Goal: Navigation & Orientation: Understand site structure

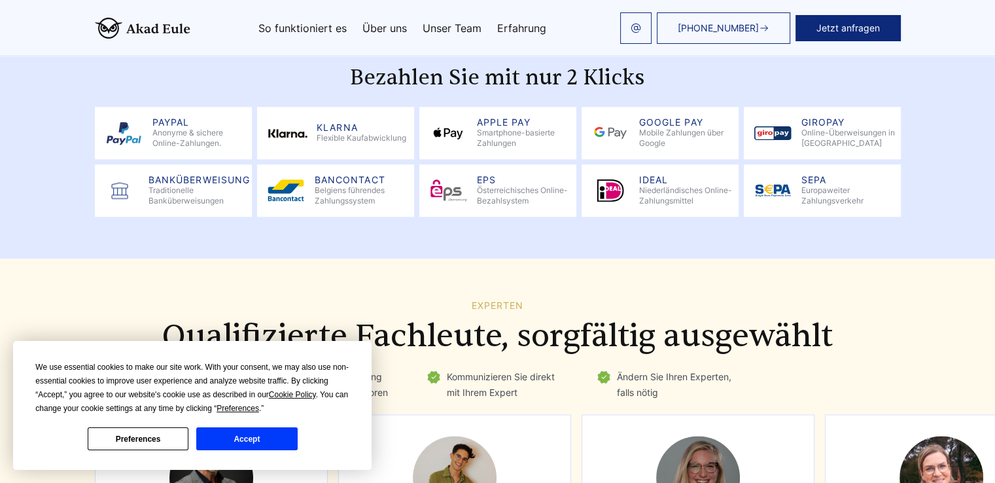
scroll to position [1763, 0]
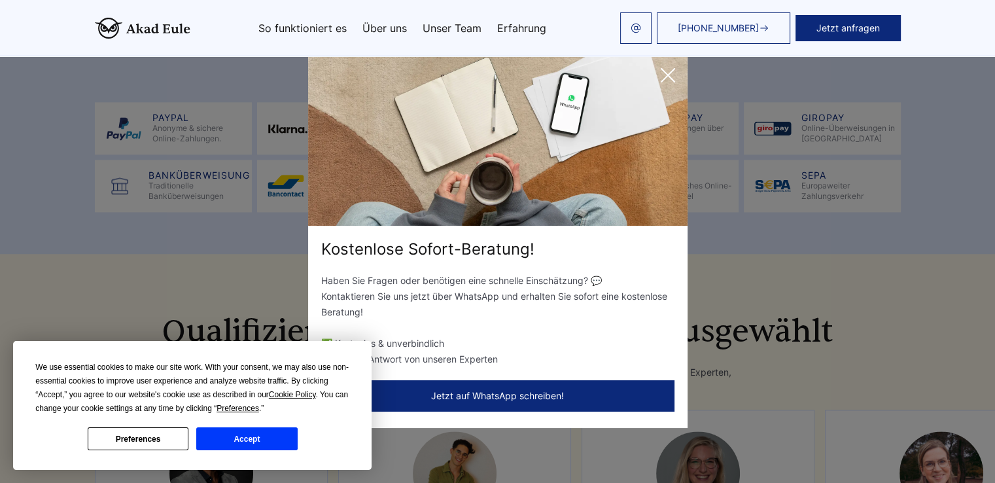
click at [659, 75] on icon at bounding box center [668, 75] width 26 height 26
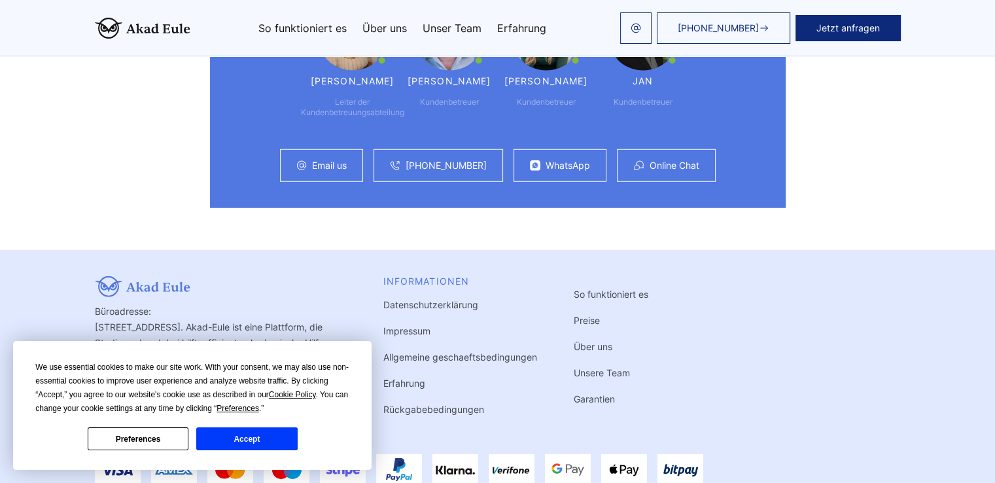
scroll to position [3613, 0]
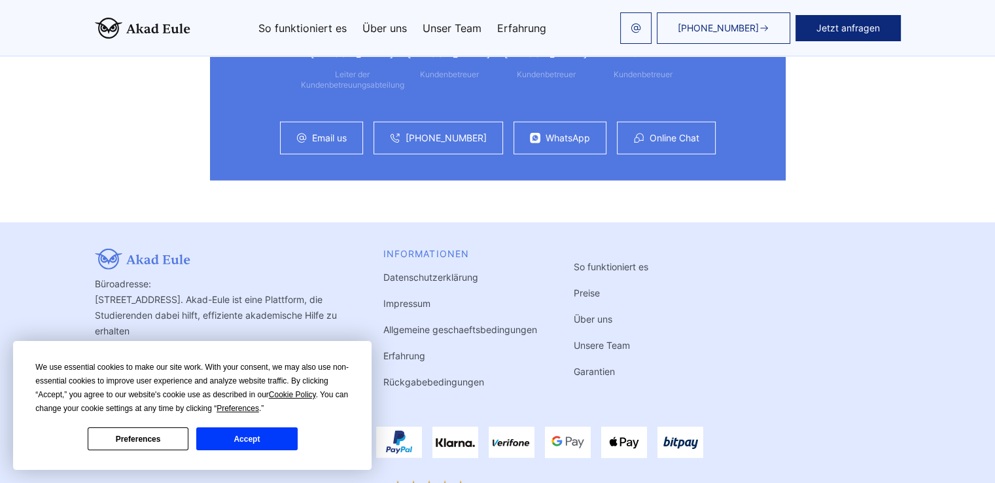
click at [574, 287] on link "Preise" at bounding box center [587, 292] width 26 height 11
click at [252, 440] on button "Accept" at bounding box center [246, 438] width 101 height 23
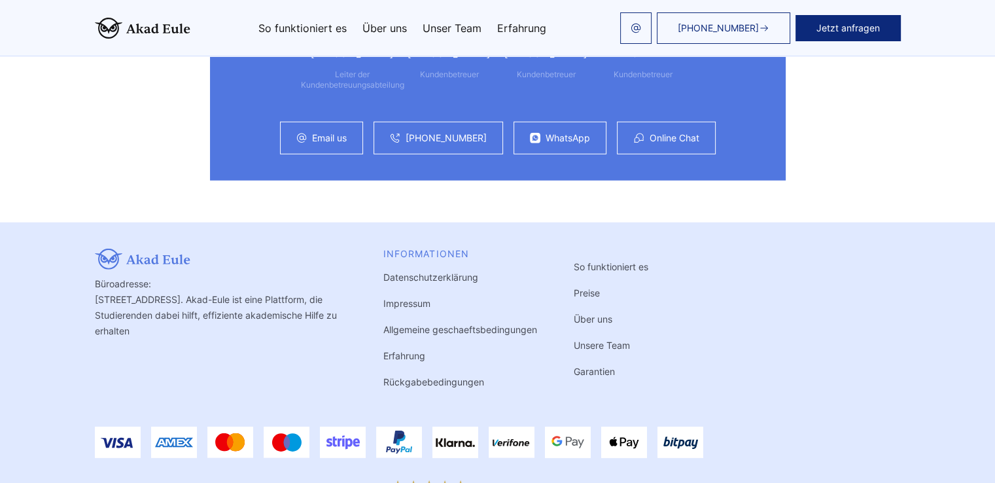
click at [574, 287] on link "Preise" at bounding box center [587, 292] width 26 height 11
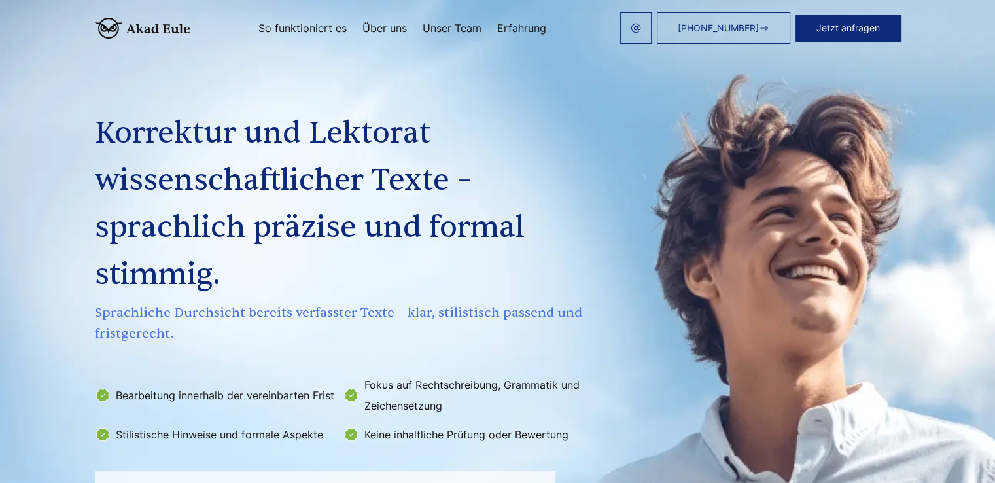
click at [298, 27] on link "So funktioniert es" at bounding box center [303, 28] width 88 height 10
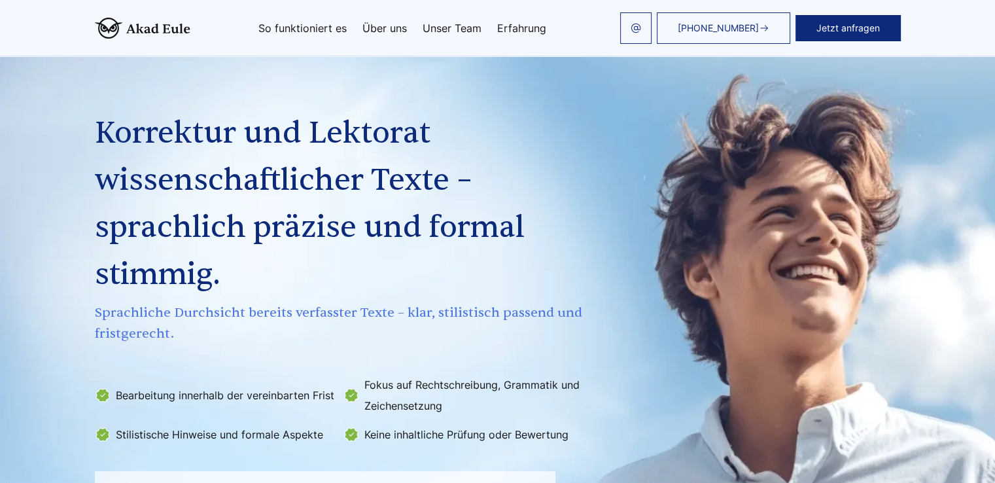
scroll to position [2490, 0]
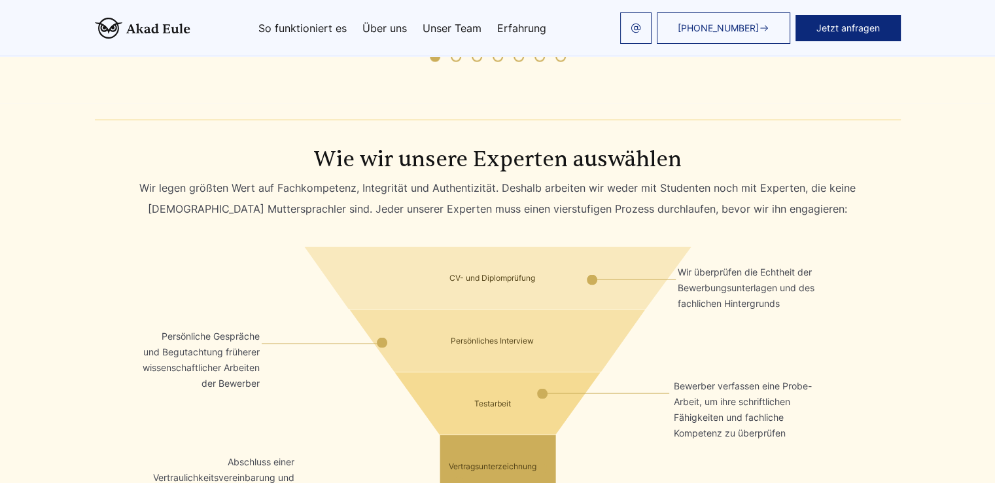
click at [393, 31] on link "Über uns" at bounding box center [385, 28] width 45 height 10
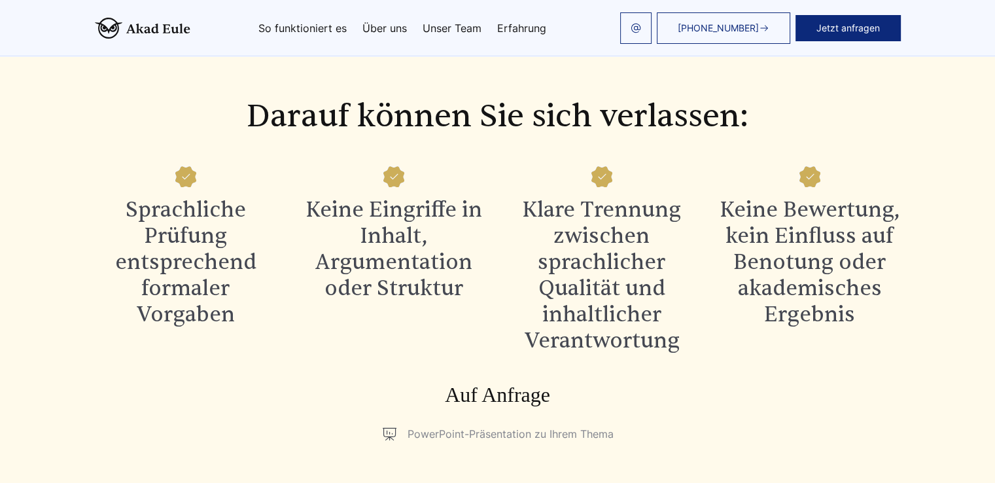
click at [465, 25] on link "Unser Team" at bounding box center [452, 28] width 59 height 10
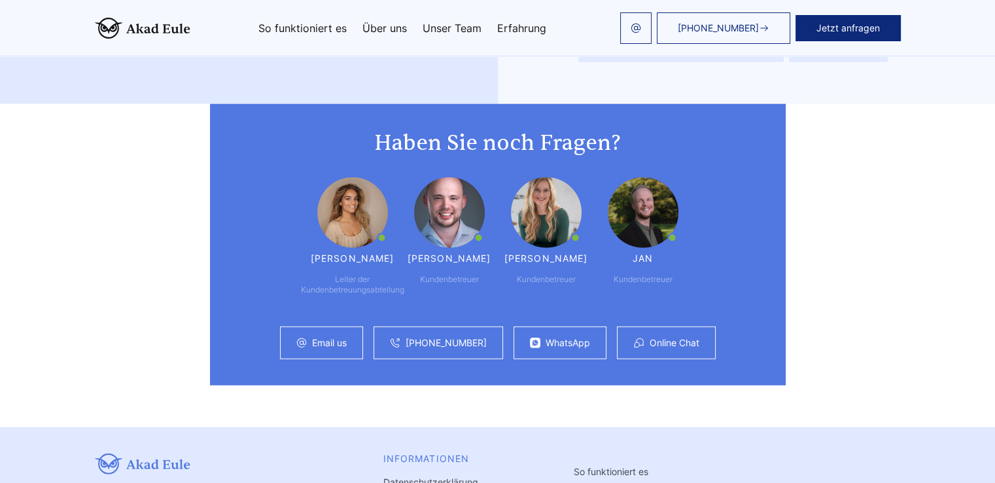
click at [556, 22] on div "[PHONE_NUMBER] Jetzt anfragen So funktioniert es Über uns Unser Team Erfahrung" at bounding box center [545, 27] width 711 height 31
